Goal: Navigation & Orientation: Find specific page/section

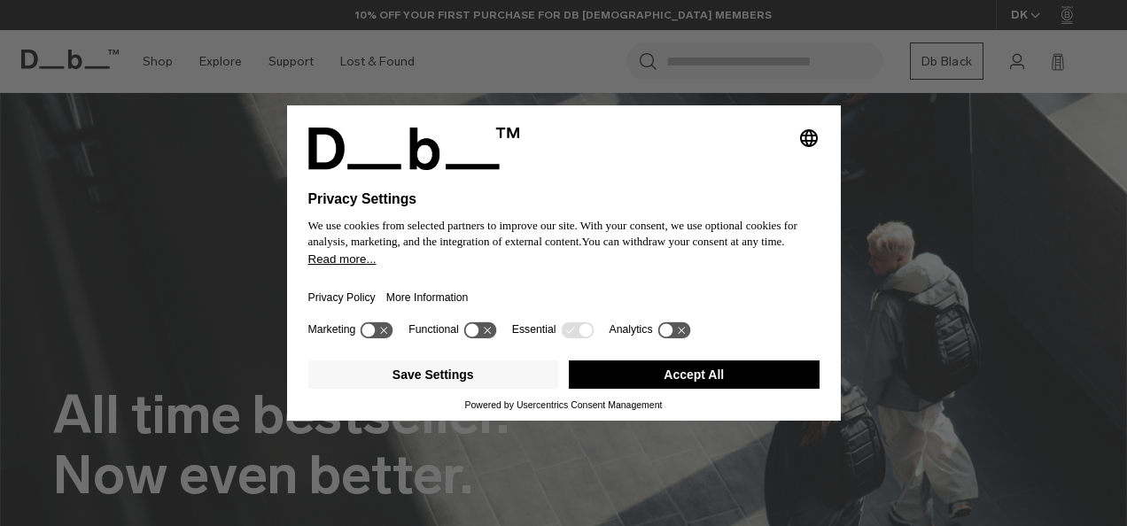
click at [691, 435] on div "Selecting an option will immediately change the language Privacy Settings We us…" at bounding box center [563, 263] width 1127 height 526
drag, startPoint x: 691, startPoint y: 435, endPoint x: 643, endPoint y: 379, distance: 73.5
click at [643, 379] on button "Accept All" at bounding box center [694, 375] width 251 height 28
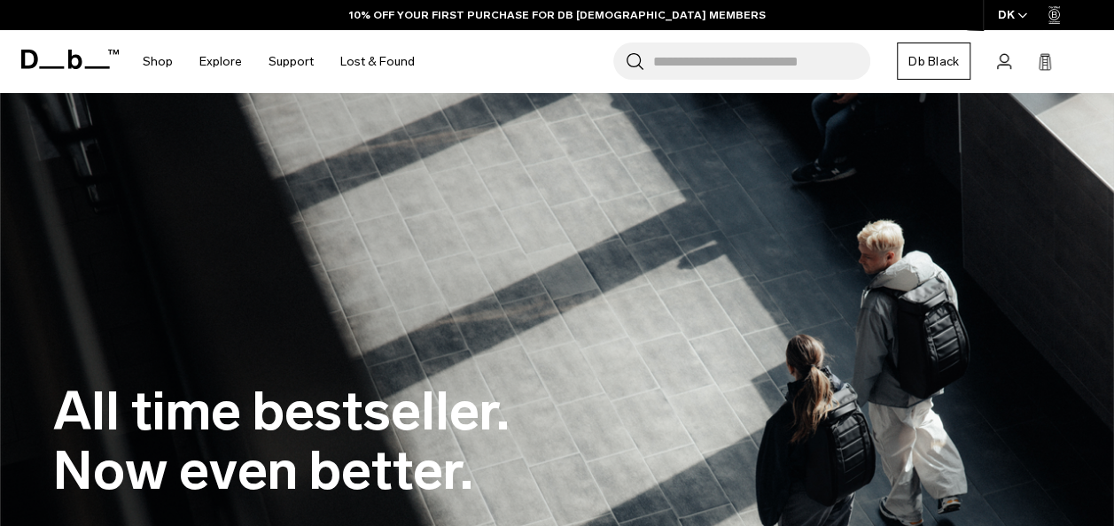
click at [643, 379] on div "All time bestseller. Now even better." at bounding box center [556, 441] width 1007 height 225
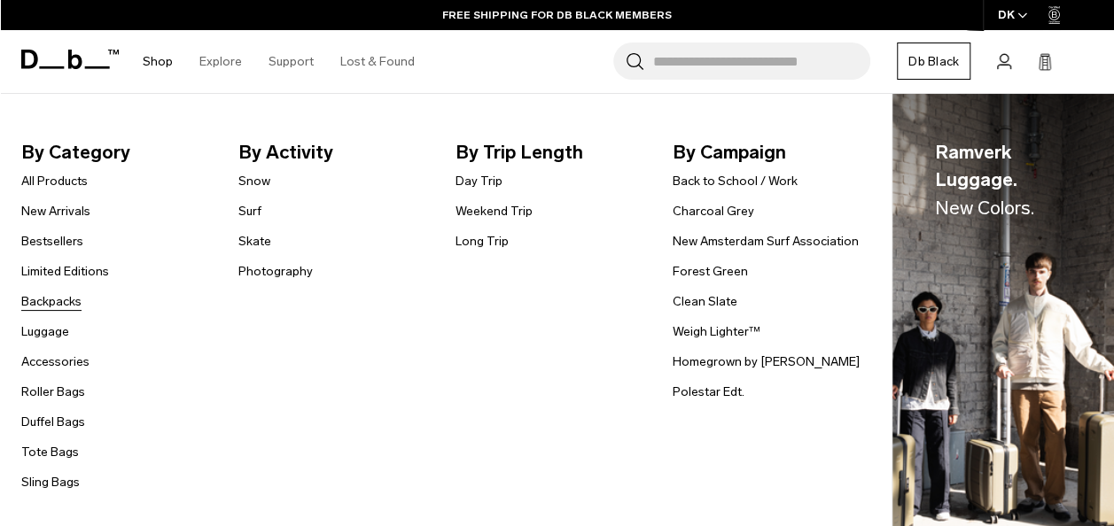
click at [55, 292] on link "Backpacks" at bounding box center [51, 301] width 60 height 19
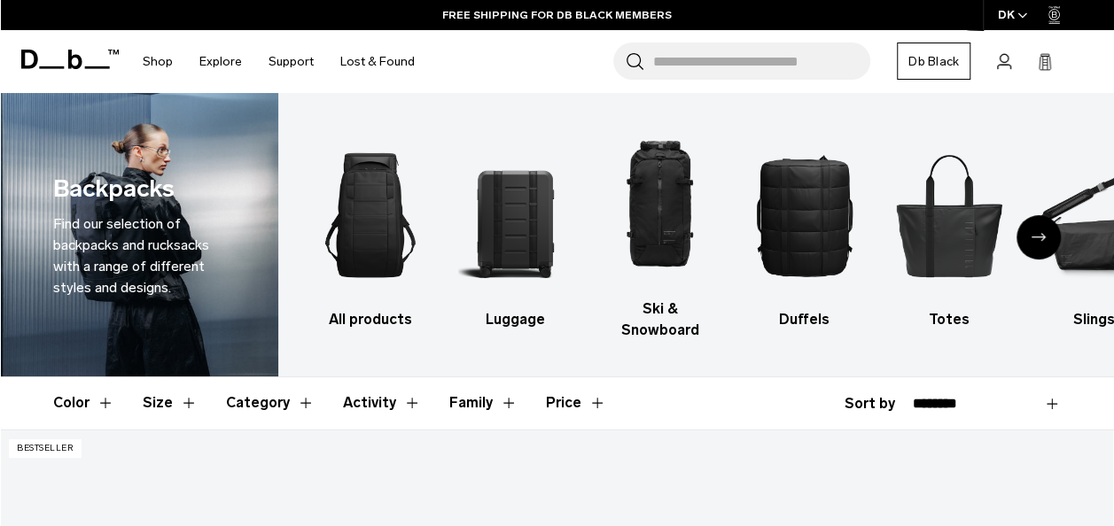
click at [1028, 229] on div "Next slide" at bounding box center [1038, 237] width 44 height 44
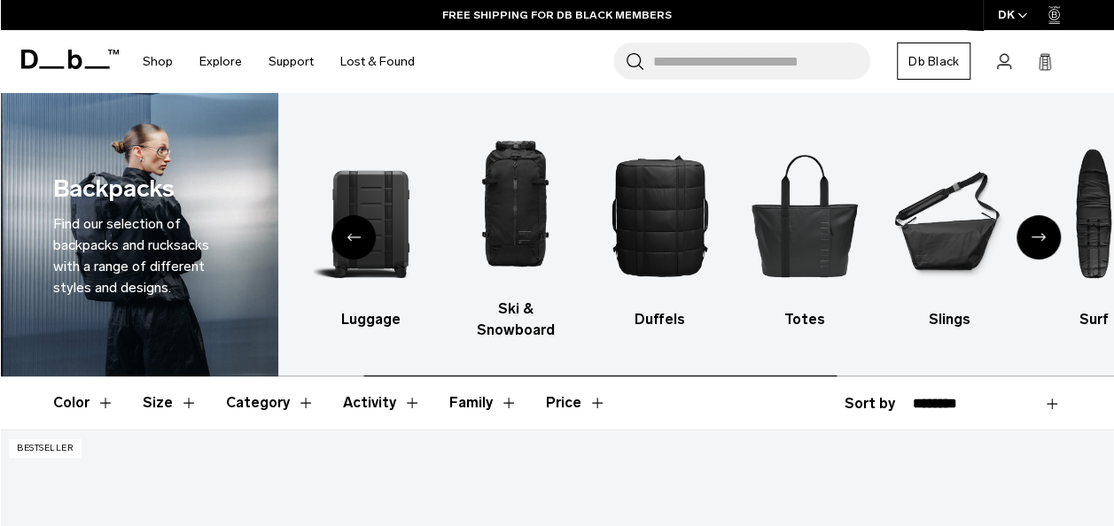
click at [1028, 229] on div "Next slide" at bounding box center [1038, 237] width 44 height 44
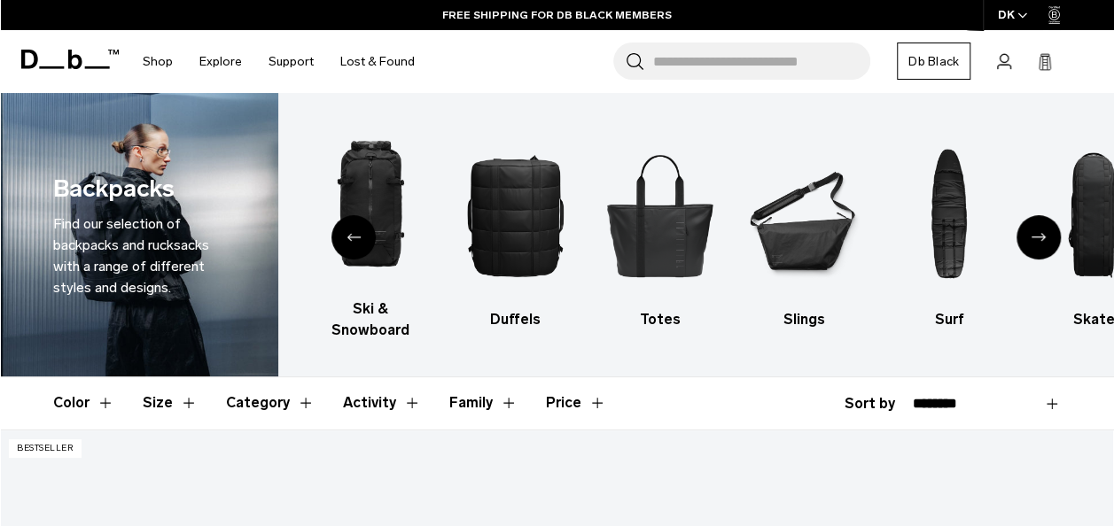
click at [336, 226] on div "Previous slide" at bounding box center [353, 237] width 44 height 44
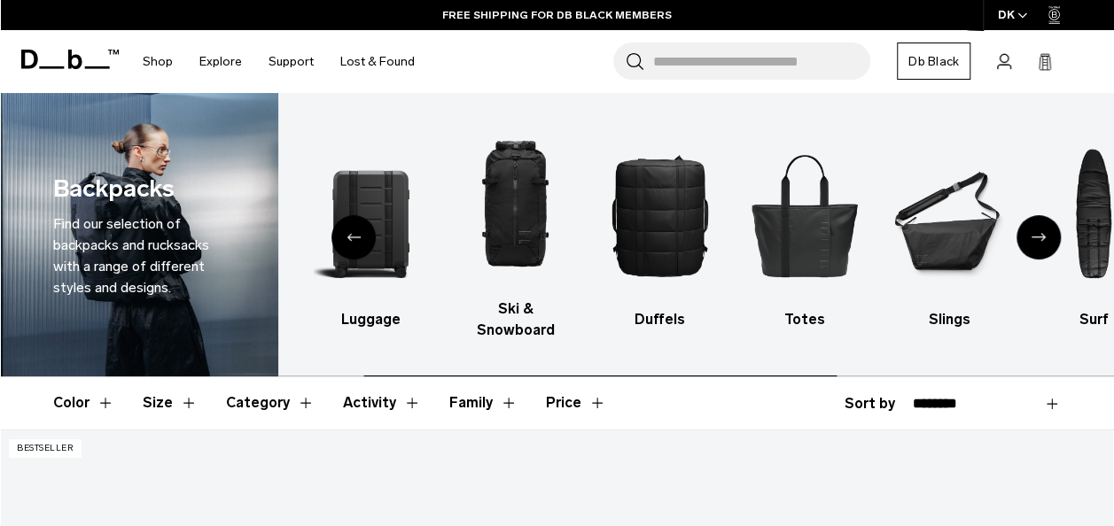
click at [336, 226] on div "Previous slide" at bounding box center [353, 237] width 44 height 44
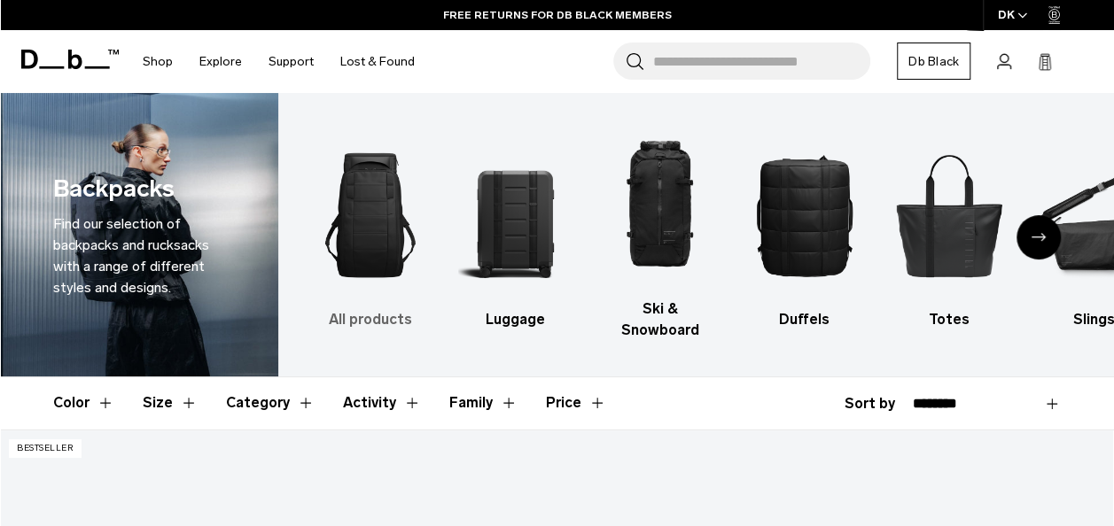
click at [376, 266] on img "1 / 10" at bounding box center [370, 215] width 113 height 170
